Goal: Task Accomplishment & Management: Manage account settings

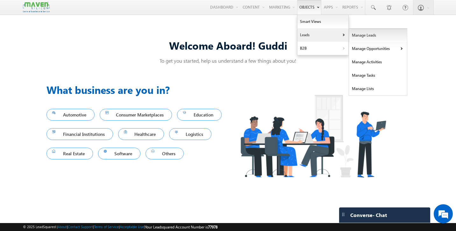
click at [364, 35] on link "Manage Leads" at bounding box center [378, 35] width 58 height 13
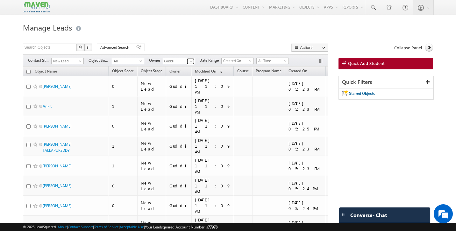
click at [191, 63] on span at bounding box center [191, 61] width 5 height 5
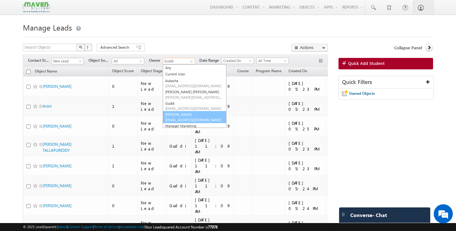
click at [179, 116] on link "Komal lsq4@maven-silicon.com" at bounding box center [195, 117] width 64 height 12
type input "[PERSON_NAME]"
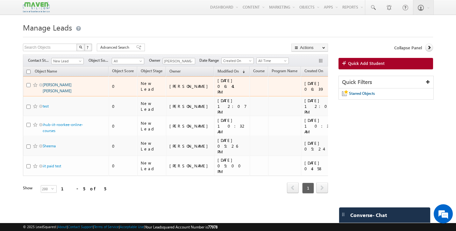
click at [50, 87] on link "Chinmaya Kumar Pradhan" at bounding box center [57, 87] width 29 height 11
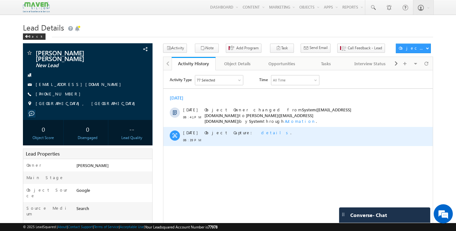
click at [261, 129] on span "details" at bounding box center [275, 131] width 29 height 5
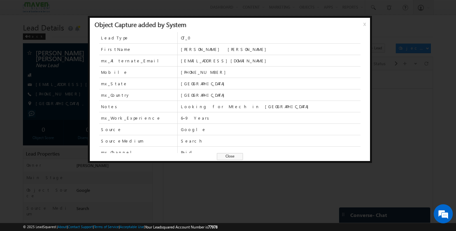
scroll to position [45, 0]
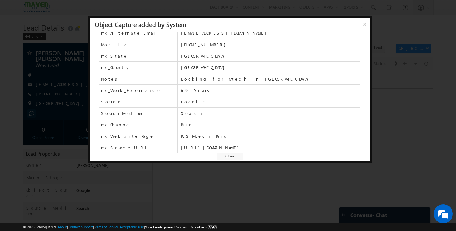
click at [232, 157] on span "Close" at bounding box center [230, 156] width 26 height 7
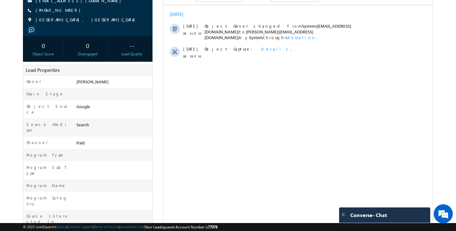
scroll to position [0, 0]
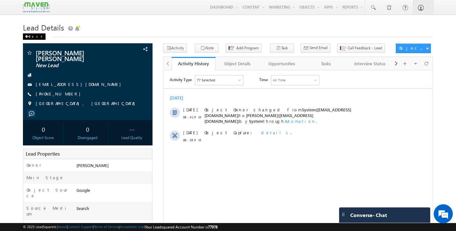
click at [31, 36] on div "Back" at bounding box center [34, 36] width 23 height 6
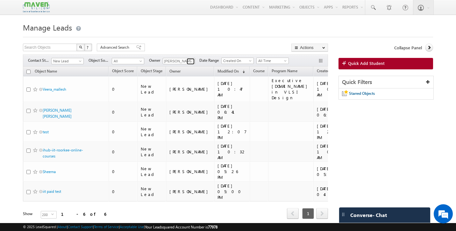
click at [191, 63] on span at bounding box center [191, 61] width 5 height 5
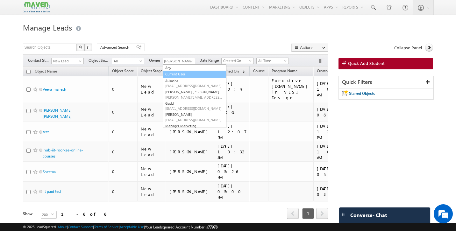
click at [177, 71] on link "Current User" at bounding box center [195, 74] width 64 height 7
type input "Current User"
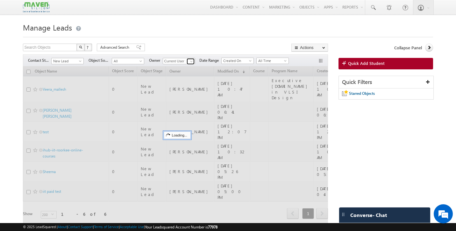
click at [191, 62] on span at bounding box center [191, 61] width 5 height 5
click at [180, 70] on div at bounding box center [175, 147] width 305 height 162
click at [136, 47] on span at bounding box center [138, 47] width 5 height 4
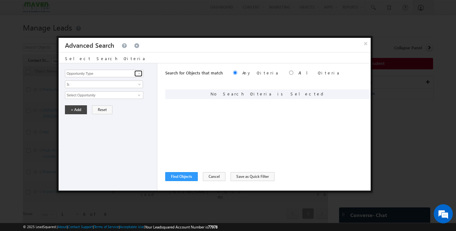
click at [135, 74] on link at bounding box center [138, 73] width 8 height 6
click at [115, 91] on link "Website Page" at bounding box center [104, 93] width 78 height 7
type input "Website Page"
click at [101, 95] on input "text" at bounding box center [104, 95] width 78 height 8
paste input "IIT-Roorkee-Executive"
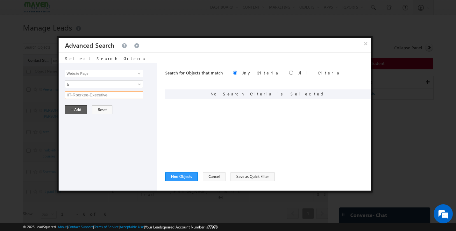
type input "IIT-Roorkee-Executive"
click at [79, 109] on button "+ Add" at bounding box center [76, 109] width 22 height 9
click at [191, 178] on button "Find Objects" at bounding box center [181, 176] width 32 height 9
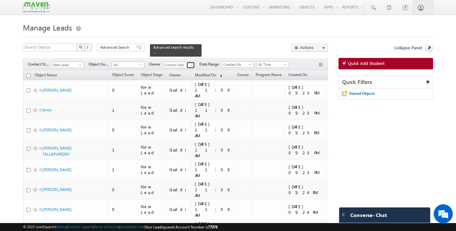
click at [192, 63] on span at bounding box center [191, 65] width 5 height 5
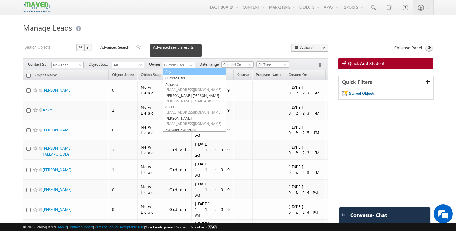
click at [174, 68] on link "Any" at bounding box center [195, 71] width 64 height 7
type input "Any"
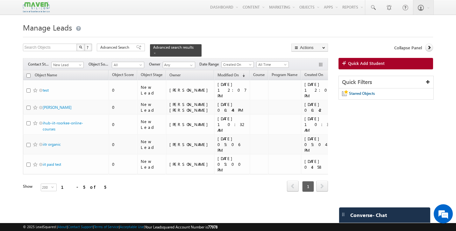
click at [188, 175] on div "Refresh first prev 1 next last 1 - 5 of 5" at bounding box center [175, 183] width 305 height 18
click at [136, 48] on span at bounding box center [138, 47] width 5 height 4
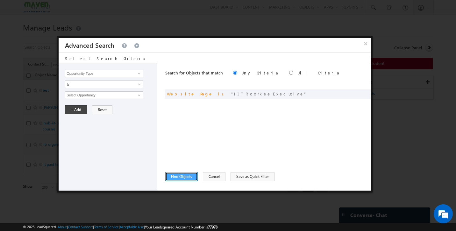
click at [186, 179] on button "Find Objects" at bounding box center [181, 176] width 32 height 9
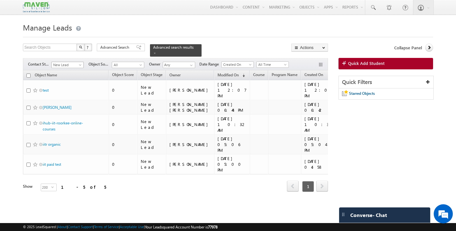
click at [80, 64] on span at bounding box center [80, 66] width 5 height 5
click at [61, 70] on link "All" at bounding box center [68, 69] width 32 height 6
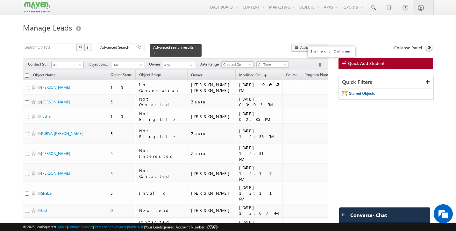
click at [320, 62] on button "button" at bounding box center [321, 65] width 6 height 6
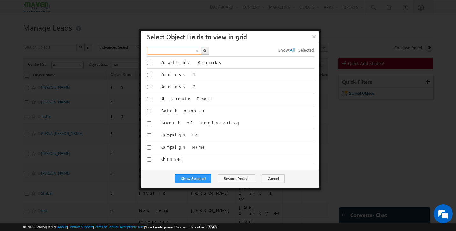
click at [177, 51] on input "text" at bounding box center [174, 51] width 54 height 8
type input "p"
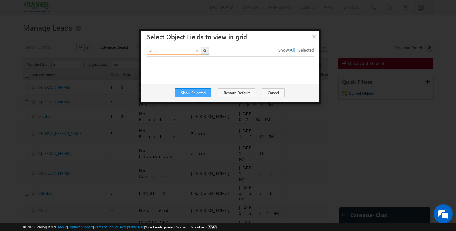
type input "web"
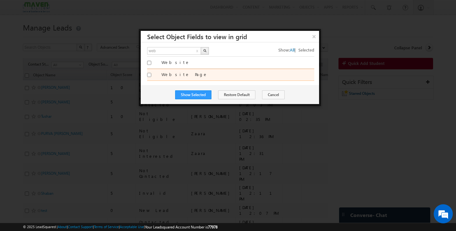
click at [150, 76] on input "Website Page" at bounding box center [149, 75] width 4 height 4
checkbox input "true"
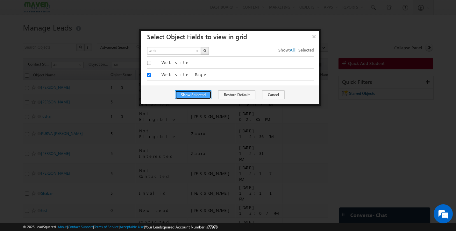
click at [205, 97] on button "Show Selected" at bounding box center [193, 94] width 36 height 9
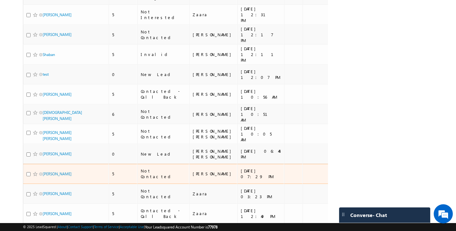
scroll to position [156, 0]
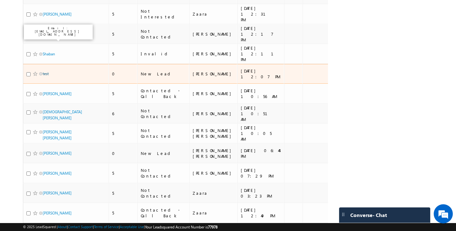
click at [46, 71] on link "test" at bounding box center [46, 73] width 6 height 5
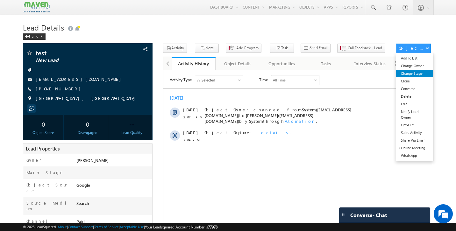
click at [416, 74] on link "Change Stage" at bounding box center [414, 74] width 37 height 8
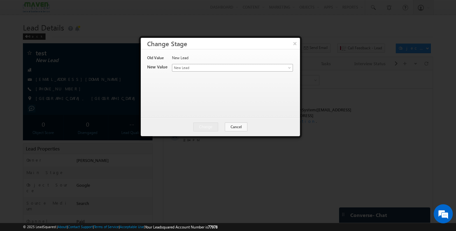
click at [202, 69] on span "New Lead" at bounding box center [221, 68] width 99 height 6
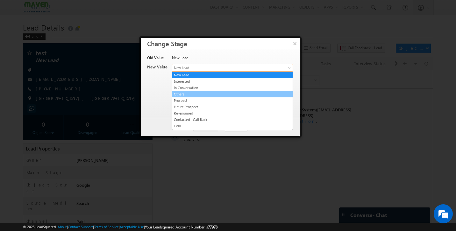
click at [182, 94] on link "Others" at bounding box center [232, 94] width 120 height 6
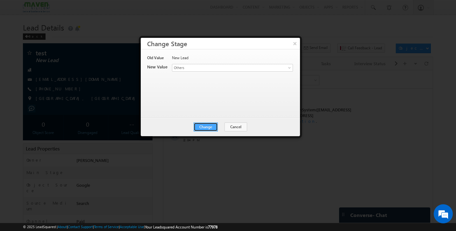
click at [207, 126] on button "Change" at bounding box center [205, 126] width 24 height 9
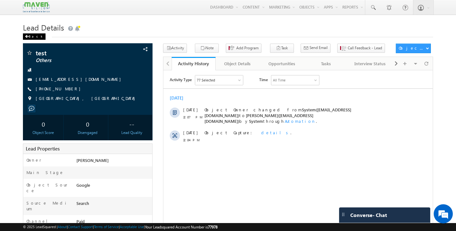
click at [31, 37] on div "Back" at bounding box center [34, 36] width 23 height 6
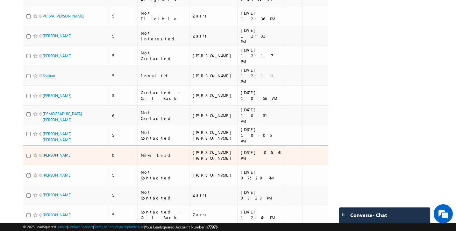
click at [48, 153] on link "[PERSON_NAME]" at bounding box center [57, 155] width 29 height 5
